Goal: Task Accomplishment & Management: Manage account settings

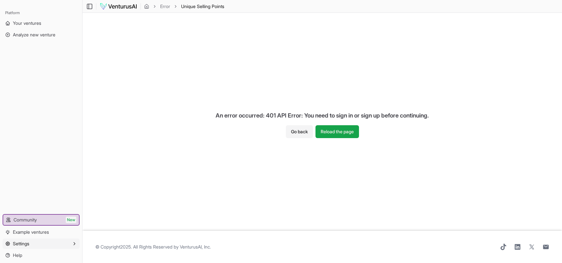
click at [27, 242] on span "Settings" at bounding box center [21, 244] width 16 height 6
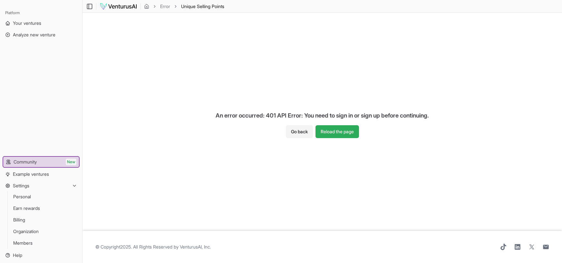
click at [332, 135] on button "Reload the page" at bounding box center [338, 131] width 44 height 13
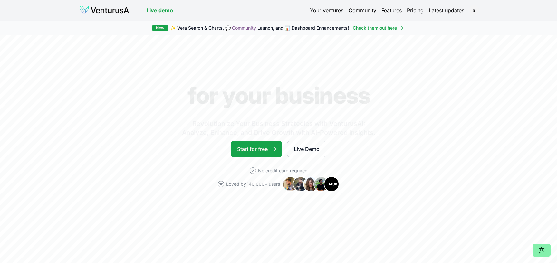
click at [328, 9] on link "Your ventures" at bounding box center [327, 10] width 34 height 8
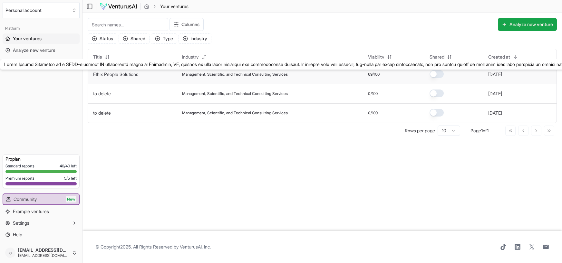
click at [129, 75] on link "Ethix People Solutions" at bounding box center [115, 74] width 45 height 5
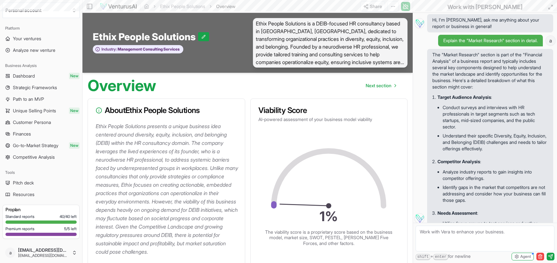
scroll to position [186, 0]
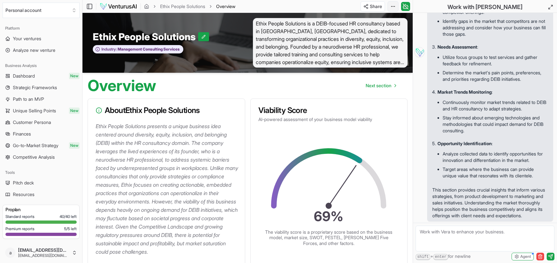
click at [392, 3] on html "Personal account Platform Your ventures Analyze new venture Business Analysis D…" at bounding box center [278, 131] width 557 height 263
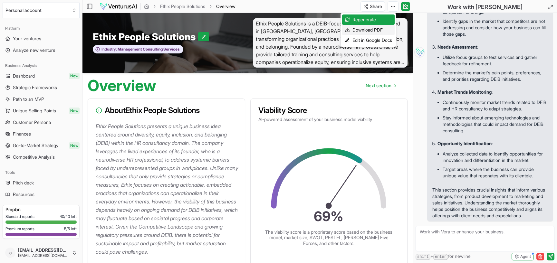
click at [368, 31] on div "Download PDF" at bounding box center [368, 30] width 53 height 10
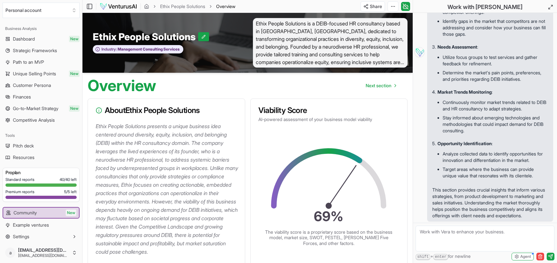
scroll to position [51, 0]
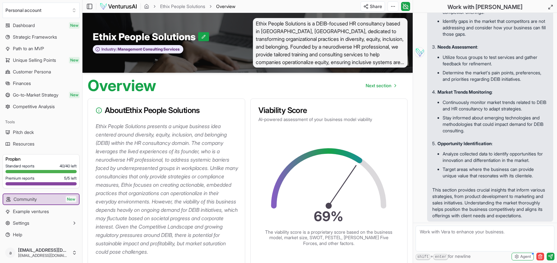
click at [55, 256] on html "Personal account Platform Your ventures Analyze new venture Business Analysis D…" at bounding box center [278, 131] width 557 height 263
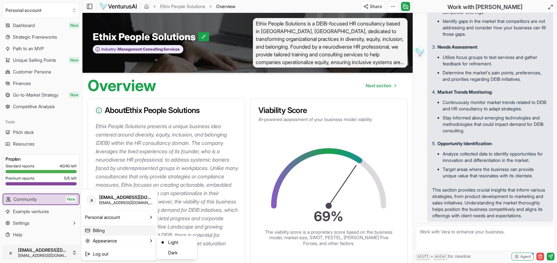
click at [102, 232] on link "Billing" at bounding box center [120, 231] width 74 height 10
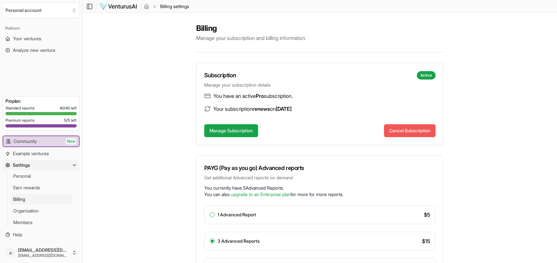
click at [410, 130] on button "Cancel Subscription" at bounding box center [410, 130] width 52 height 13
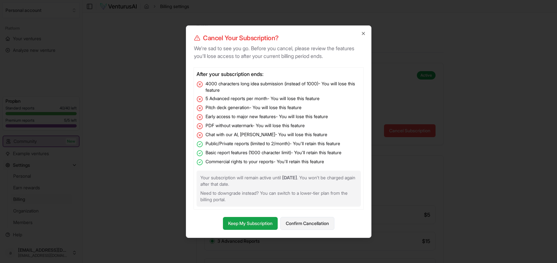
click at [305, 225] on button "Confirm Cancellation" at bounding box center [308, 223] width 54 height 13
